Goal: Task Accomplishment & Management: Manage account settings

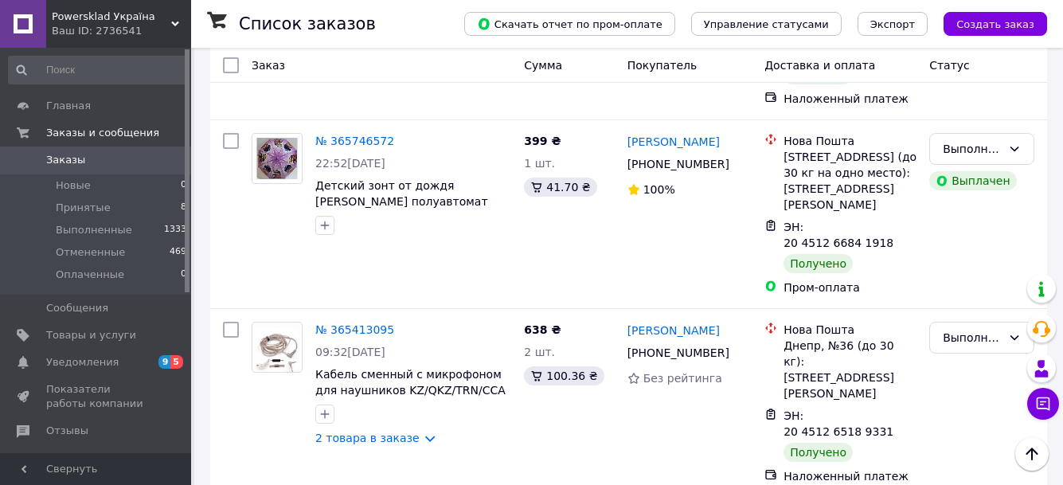
scroll to position [796, 0]
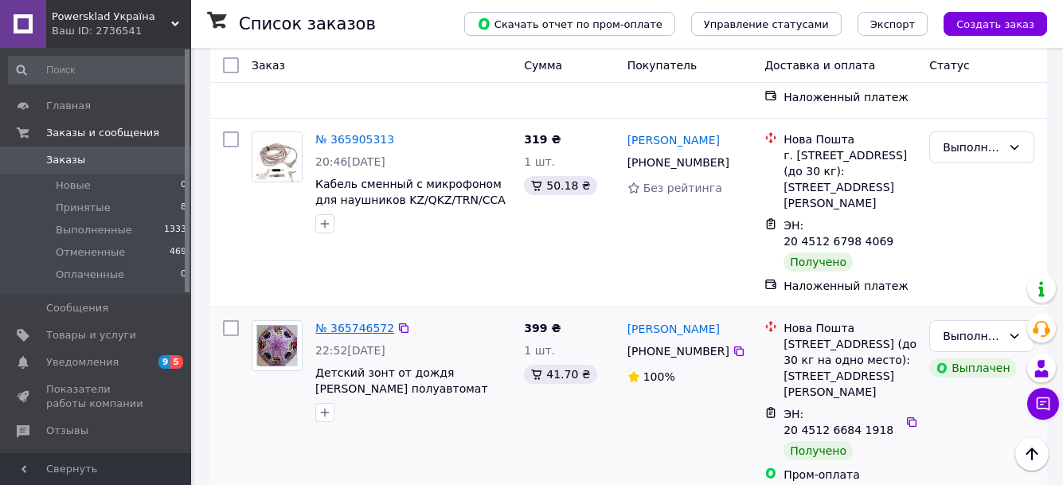
click at [345, 322] on link "№ 365746572" at bounding box center [354, 328] width 79 height 13
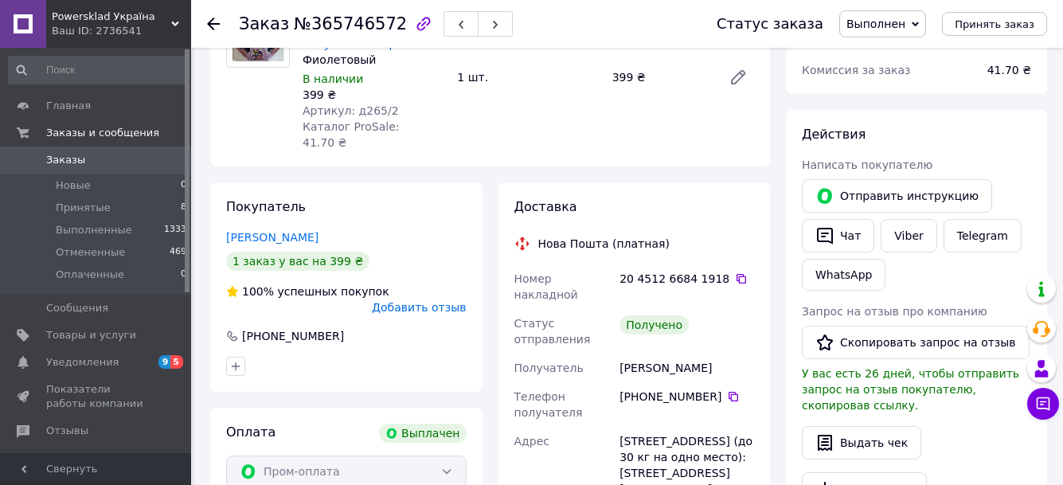
scroll to position [239, 0]
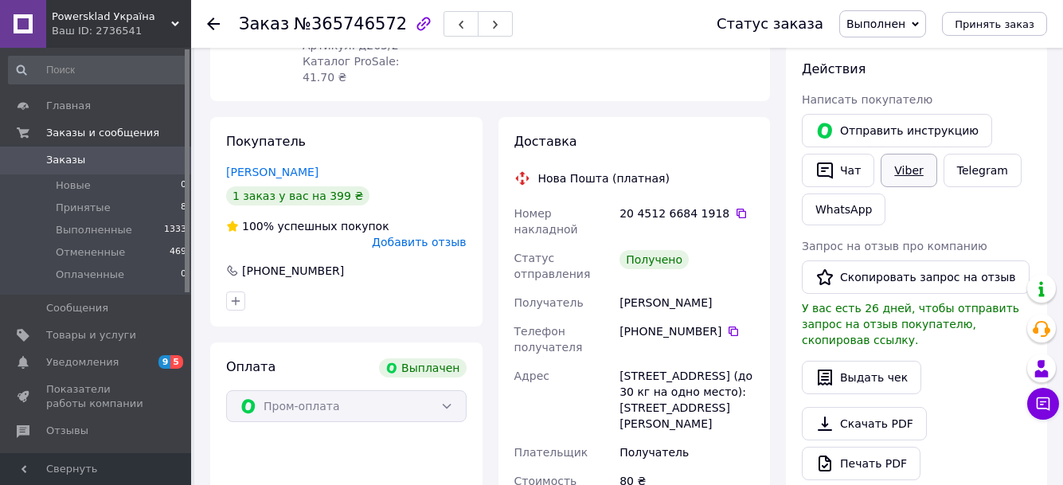
click at [912, 167] on link "Viber" at bounding box center [909, 170] width 56 height 33
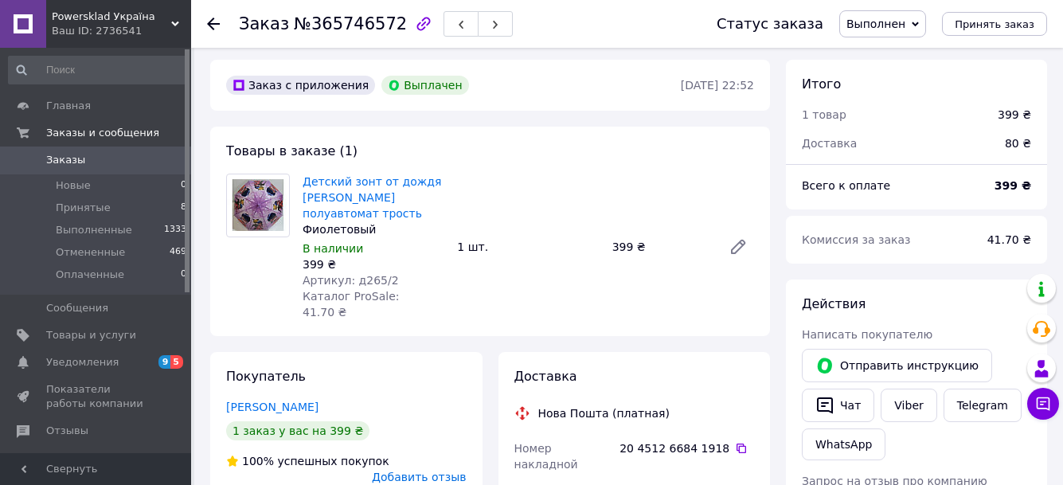
scroll to position [0, 0]
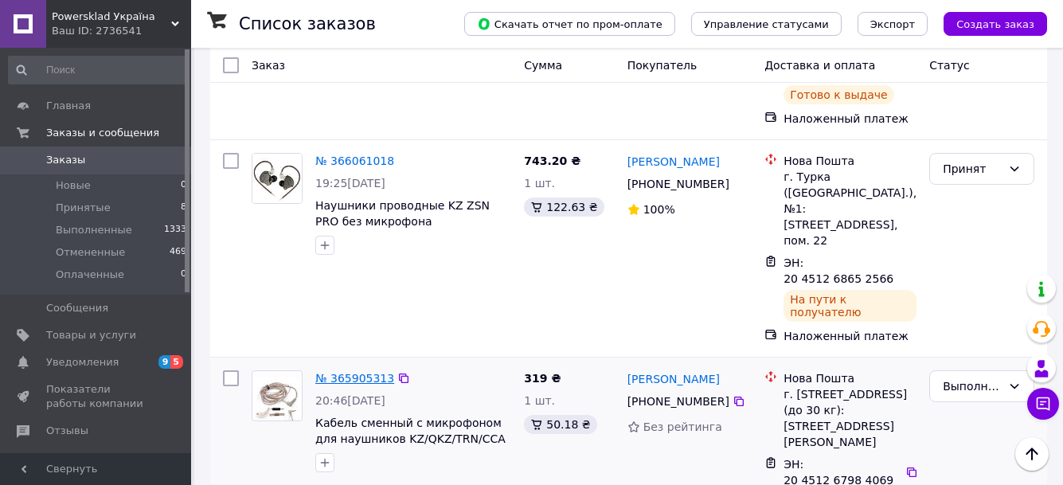
click at [357, 372] on link "№ 365905313" at bounding box center [354, 378] width 79 height 13
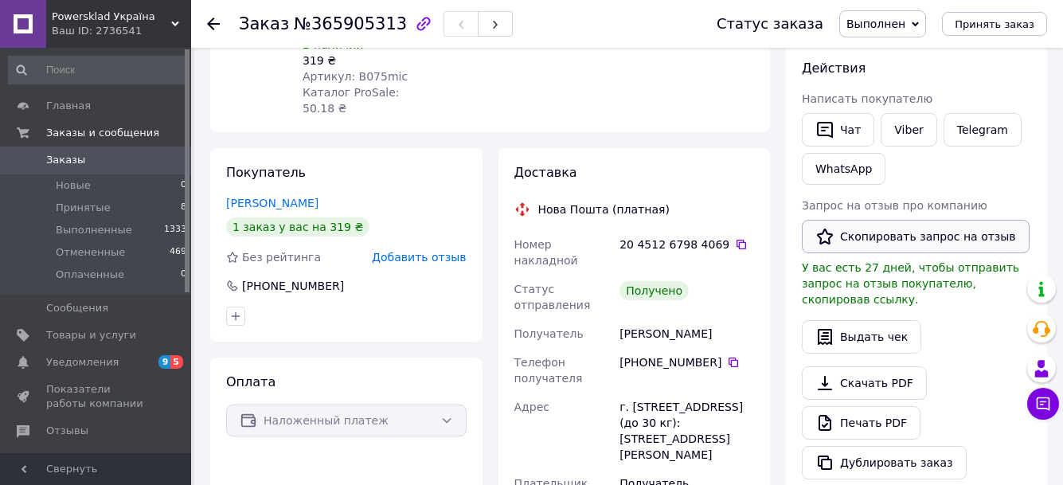
scroll to position [239, 0]
click at [908, 127] on link "Viber" at bounding box center [909, 130] width 56 height 33
click at [975, 124] on link "Telegram" at bounding box center [983, 130] width 78 height 33
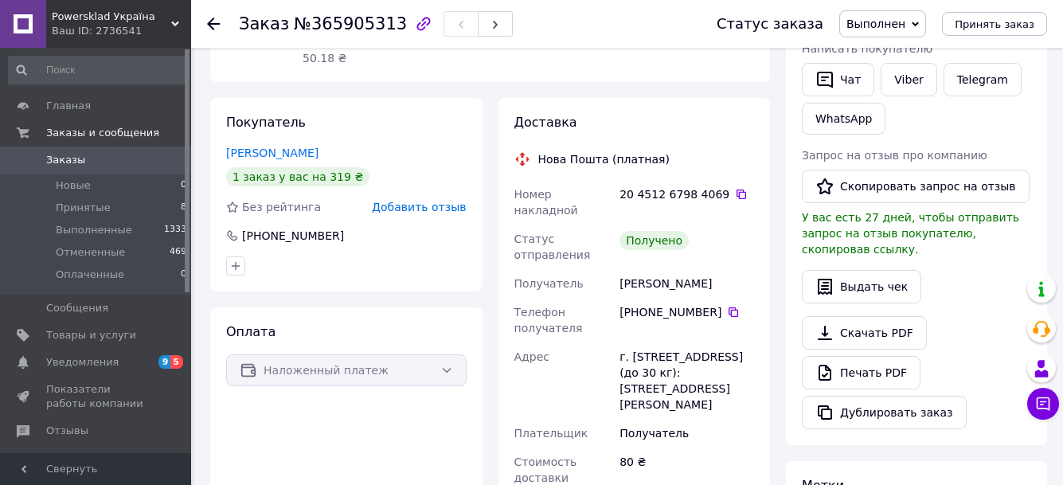
scroll to position [80, 0]
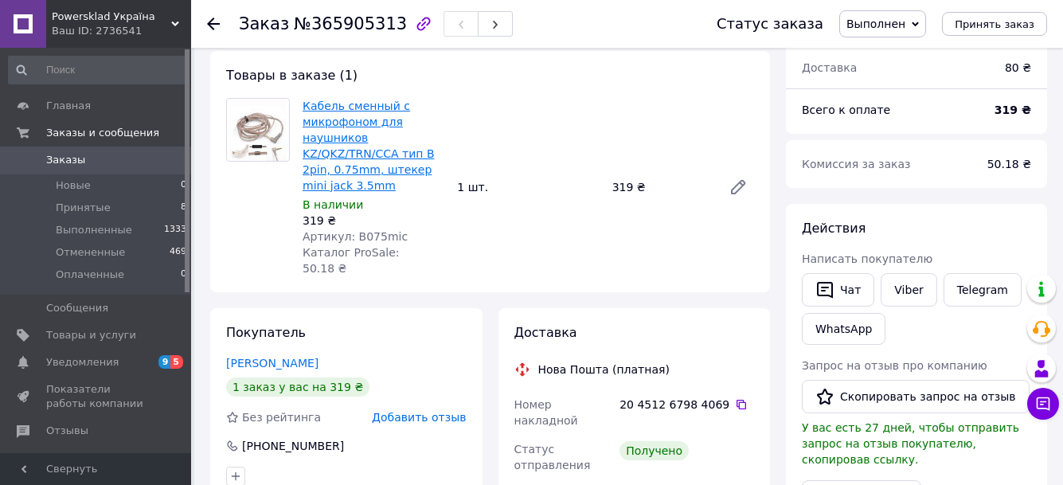
click at [316, 103] on link "Кабель сменный с микрофоном для наушников KZ/QKZ/TRN/CCA тип B 2pin, 0.75mm, шт…" at bounding box center [369, 146] width 132 height 92
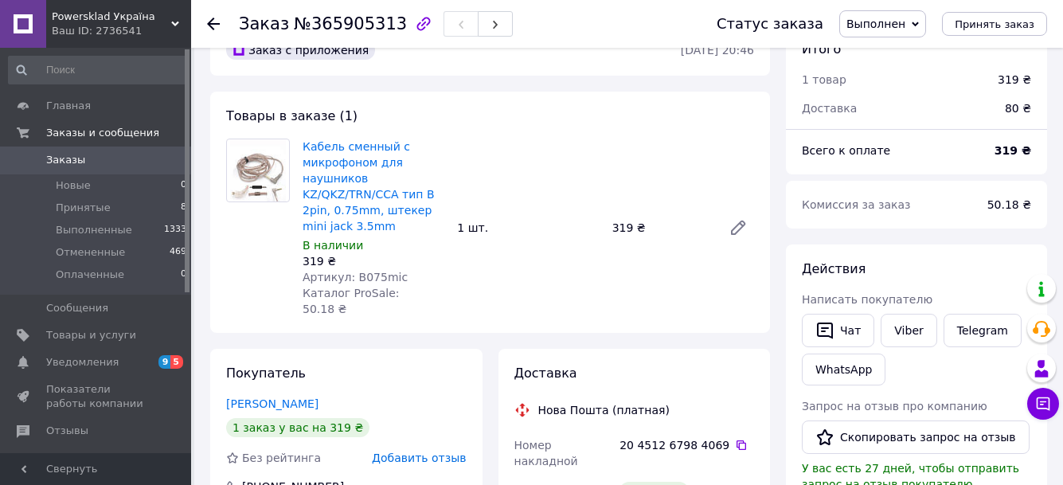
scroll to position [0, 0]
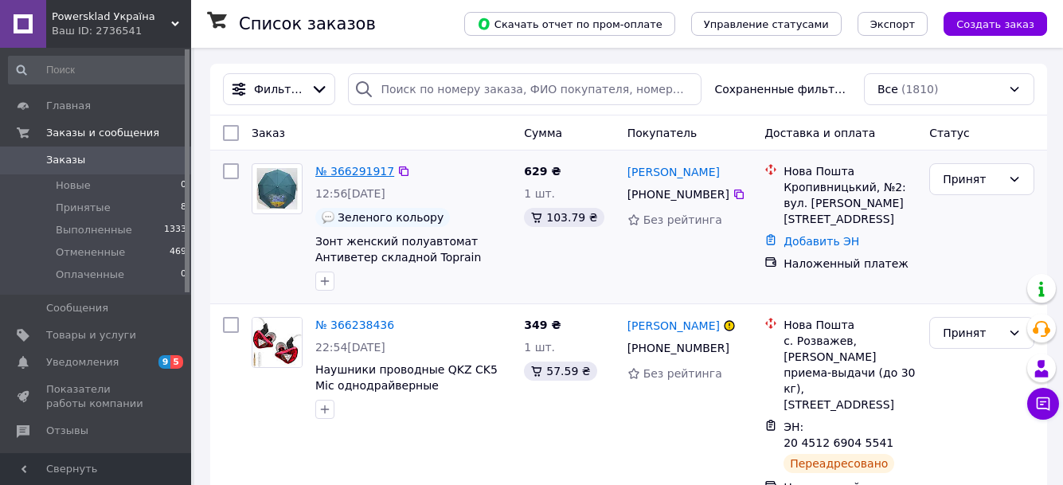
click at [368, 170] on link "№ 366291917" at bounding box center [354, 171] width 79 height 13
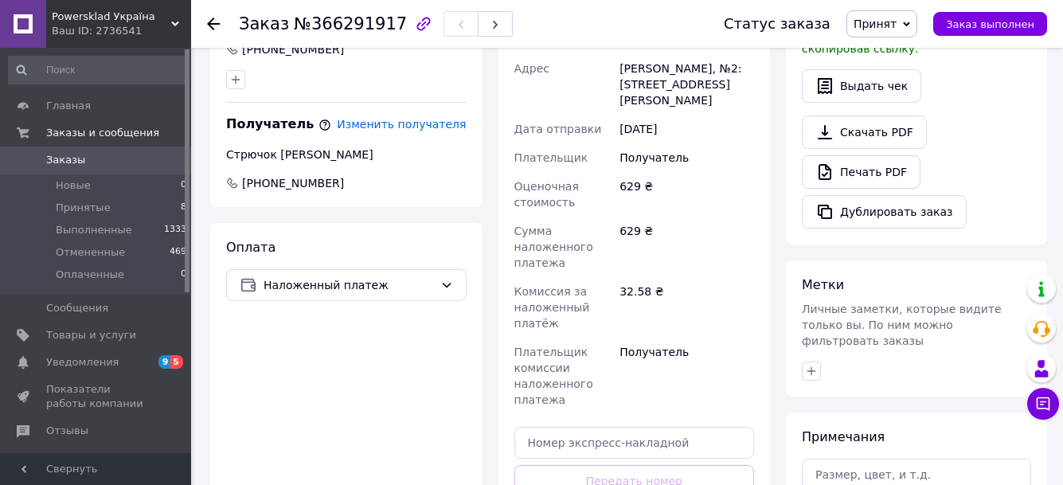
scroll to position [557, 0]
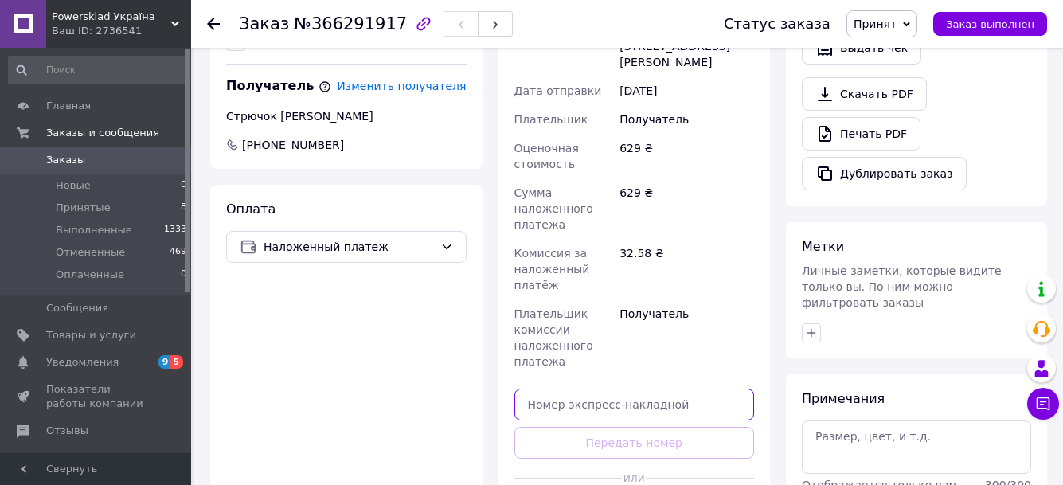
click at [601, 389] on input "text" at bounding box center [634, 405] width 240 height 32
paste input "20451269081645"
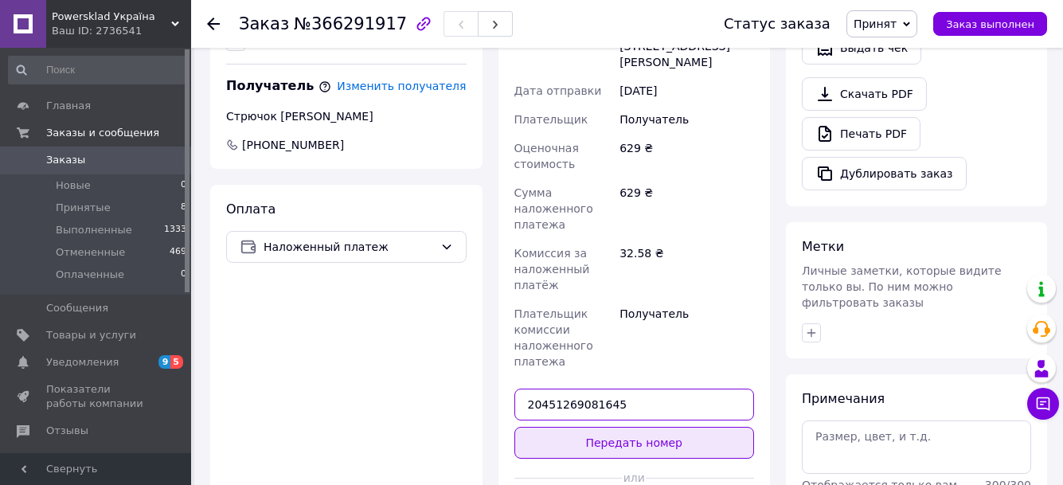
type input "20451269081645"
click at [606, 427] on button "Передать номер" at bounding box center [634, 443] width 240 height 32
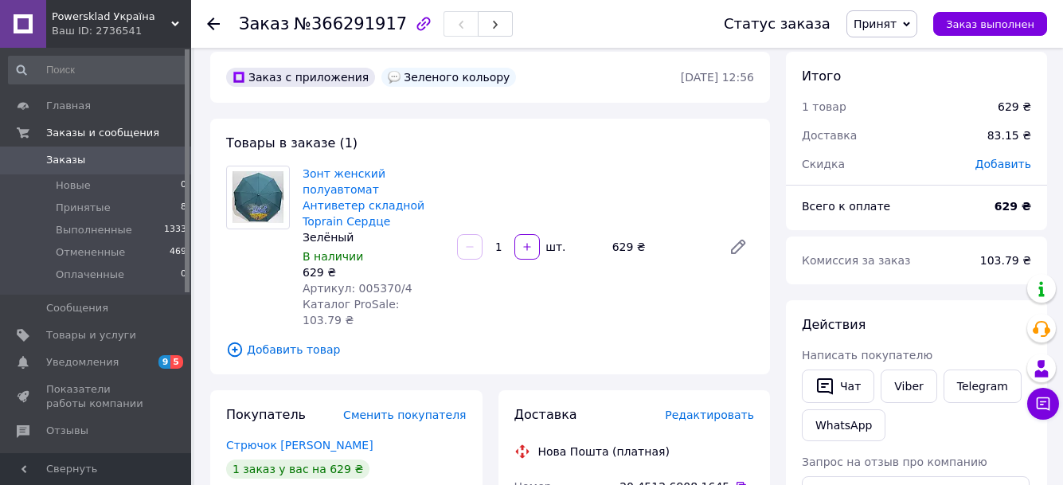
scroll to position [0, 0]
